Goal: Task Accomplishment & Management: Use online tool/utility

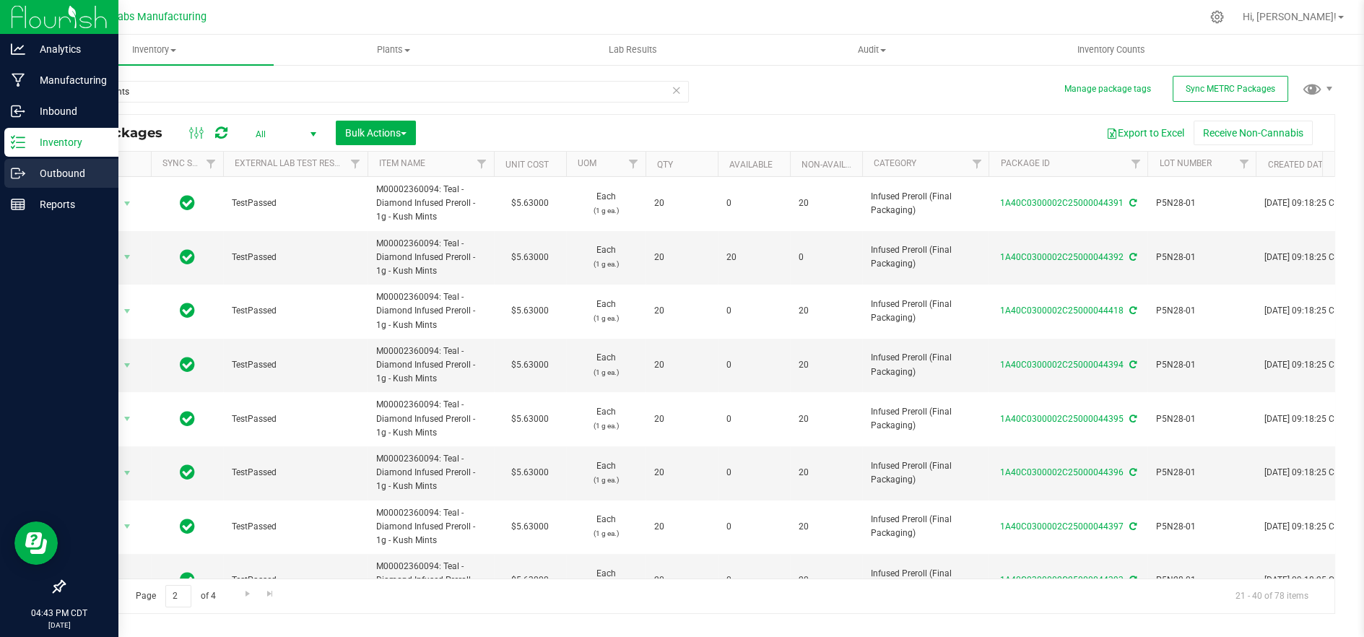
click at [61, 174] on p "Outbound" at bounding box center [68, 173] width 87 height 17
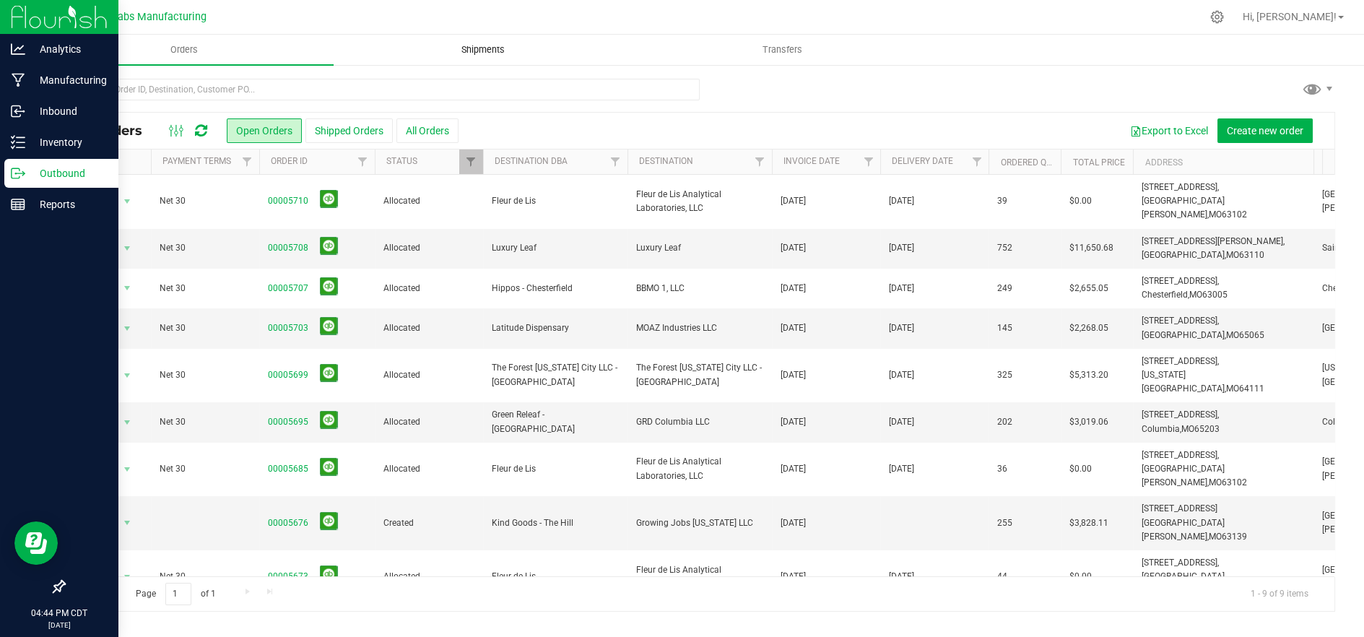
click at [466, 53] on span "Shipments" at bounding box center [483, 49] width 82 height 13
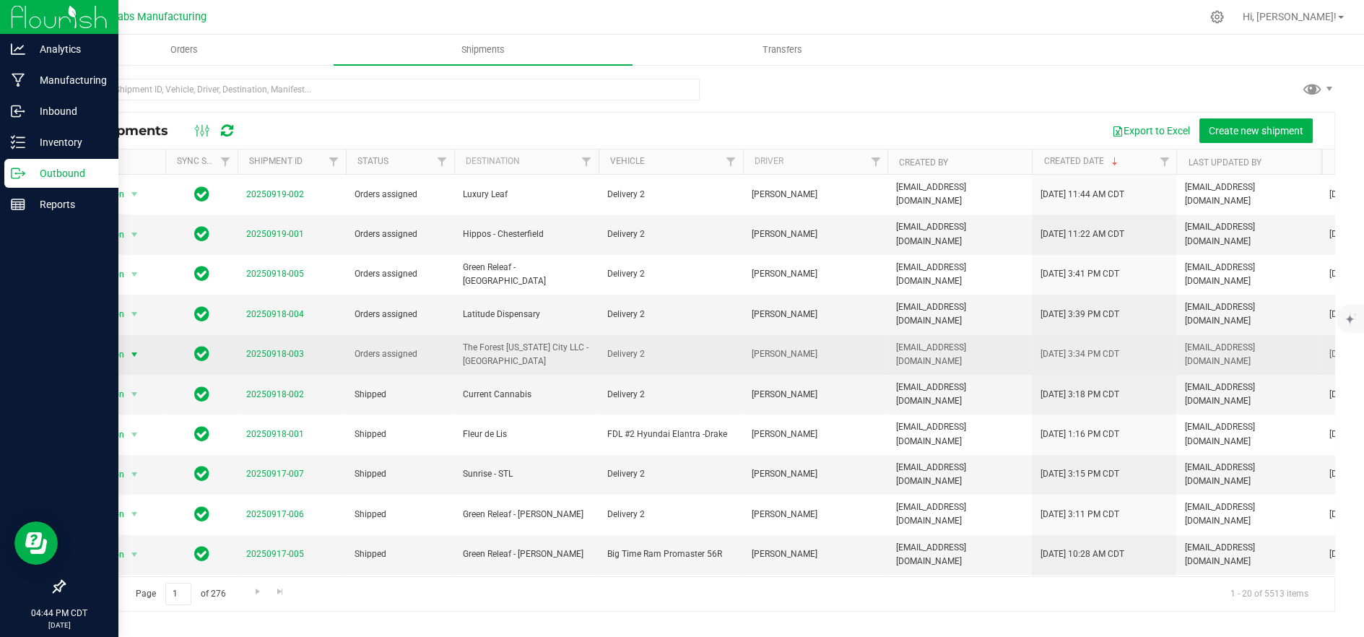
click at [115, 344] on span "Action" at bounding box center [105, 354] width 39 height 20
click at [715, 347] on span "Delivery 2" at bounding box center [670, 354] width 127 height 14
drag, startPoint x: 741, startPoint y: 322, endPoint x: 827, endPoint y: 326, distance: 86.7
click at [827, 335] on tr "Action Action Cancel shipment Edit shipment Manifest by lot Manifest by package…" at bounding box center [847, 355] width 1566 height 40
copy tr "Jeremiah Wesche"
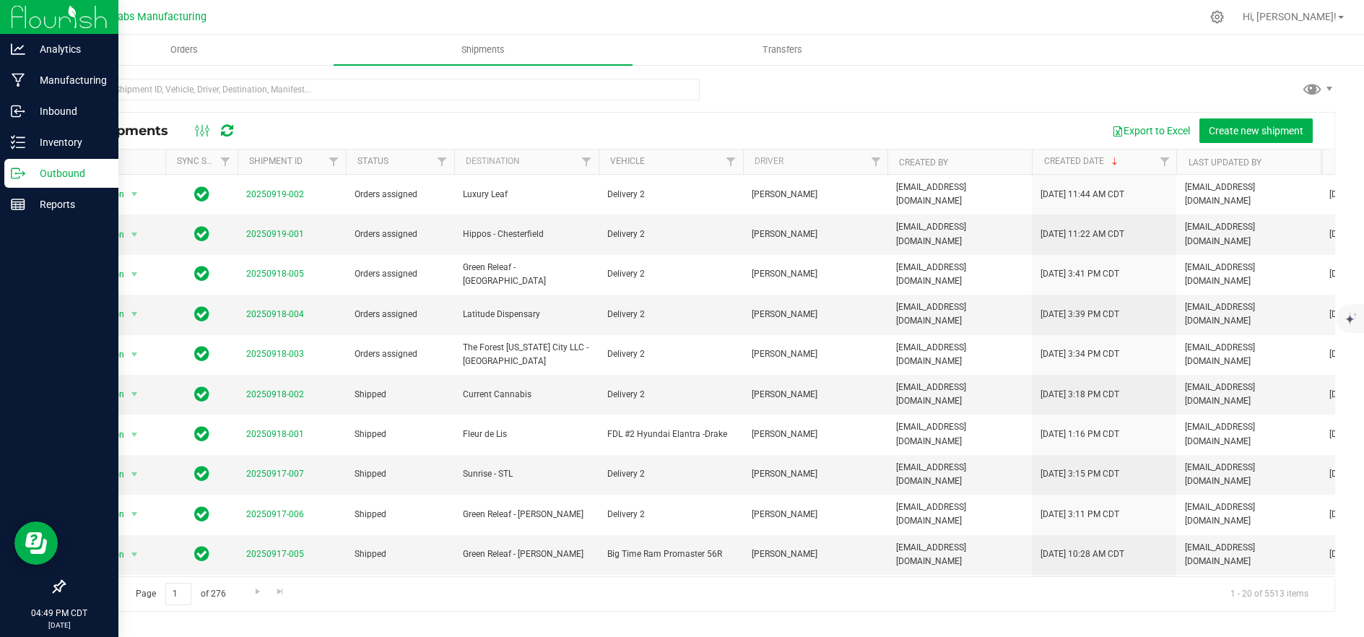
click at [633, 123] on div "Export to Excel Create new shipment" at bounding box center [786, 130] width 1074 height 25
click at [19, 169] on icon at bounding box center [16, 173] width 8 height 10
